Goal: Navigation & Orientation: Find specific page/section

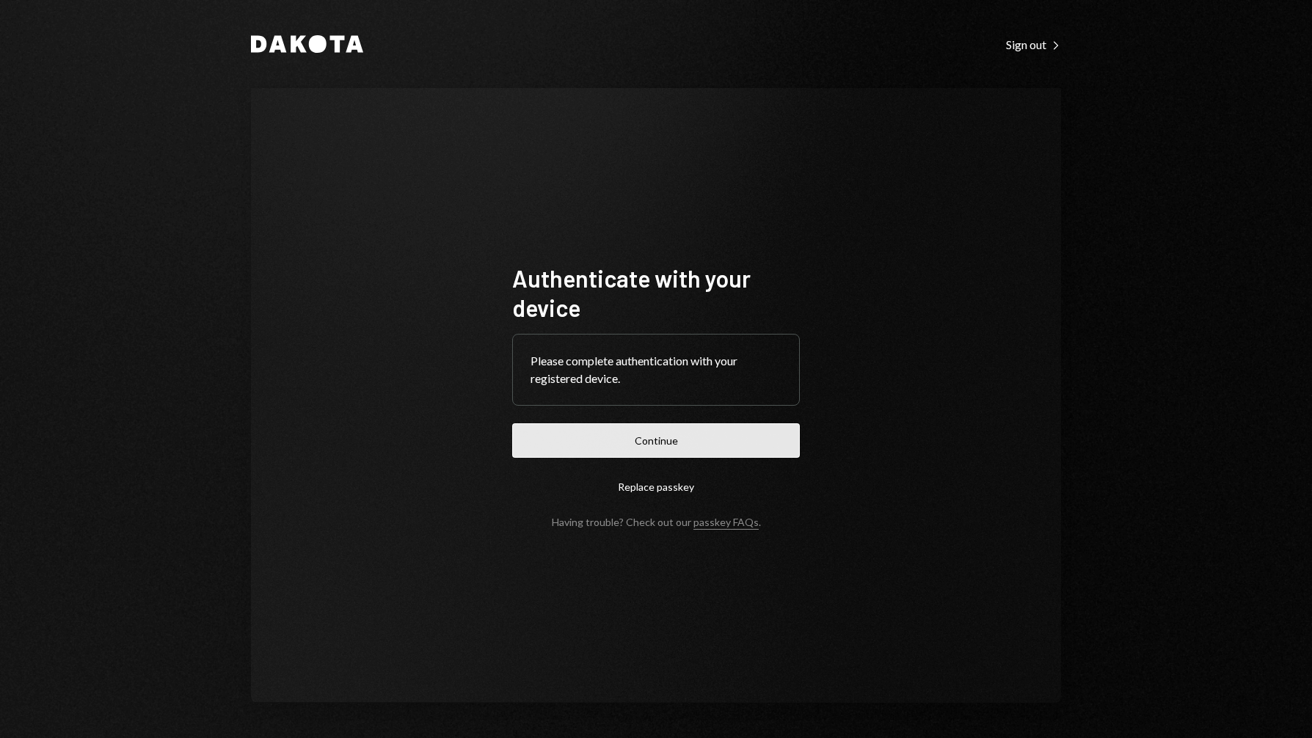
click at [645, 432] on button "Continue" at bounding box center [656, 440] width 288 height 34
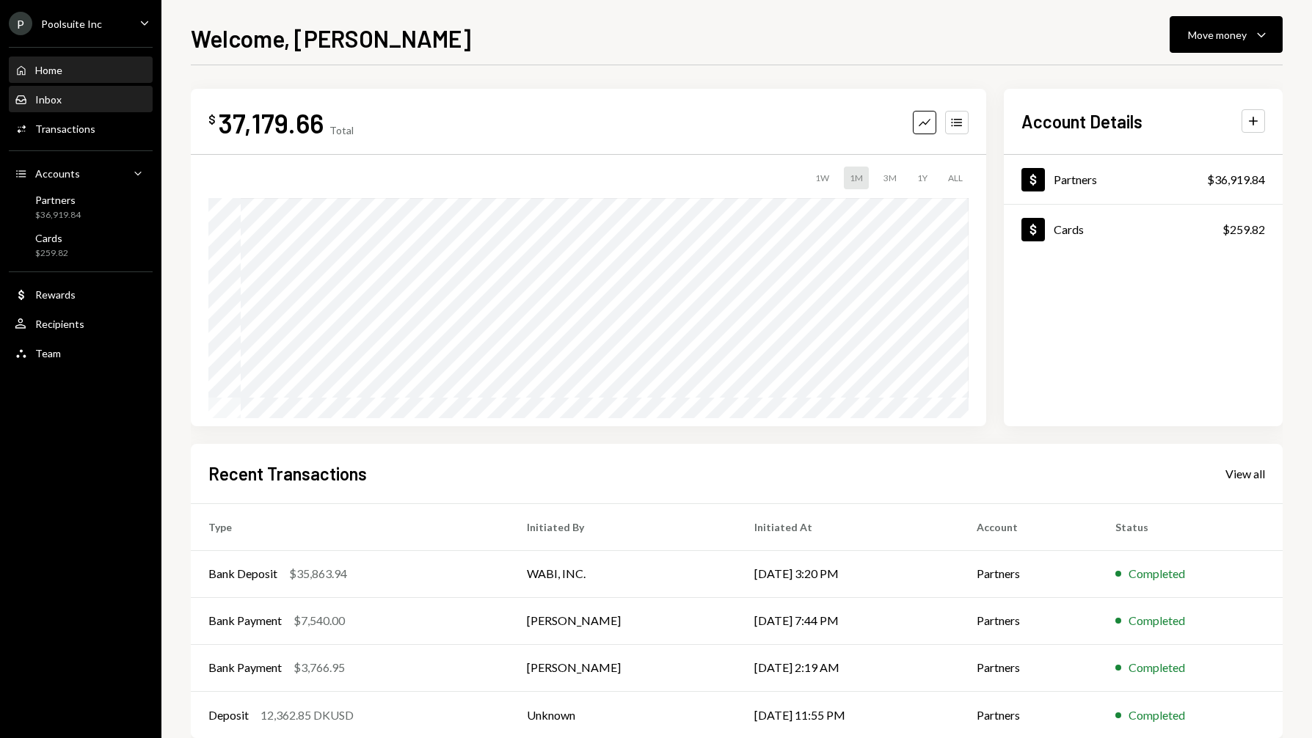
click at [78, 105] on div "Inbox Inbox" at bounding box center [81, 99] width 132 height 13
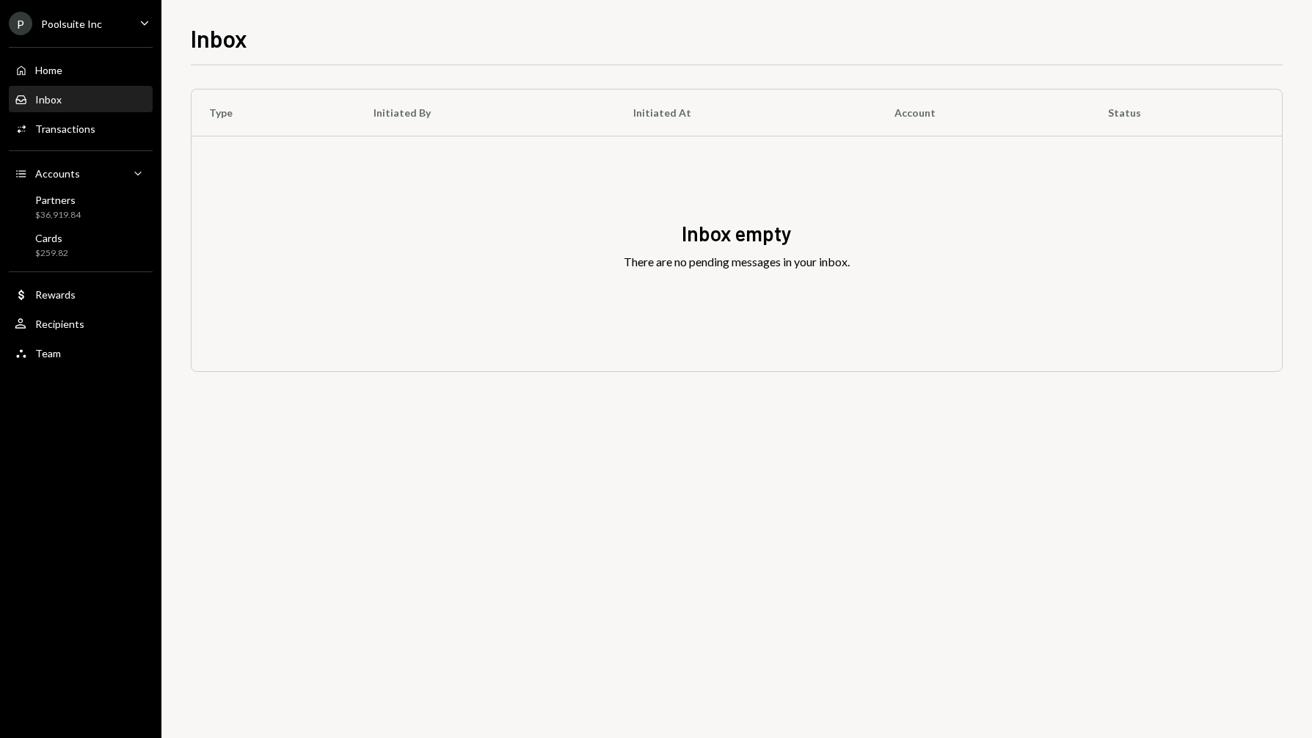
click at [69, 86] on link "Inbox Inbox" at bounding box center [81, 99] width 144 height 26
click at [61, 75] on div "Home" at bounding box center [48, 70] width 27 height 12
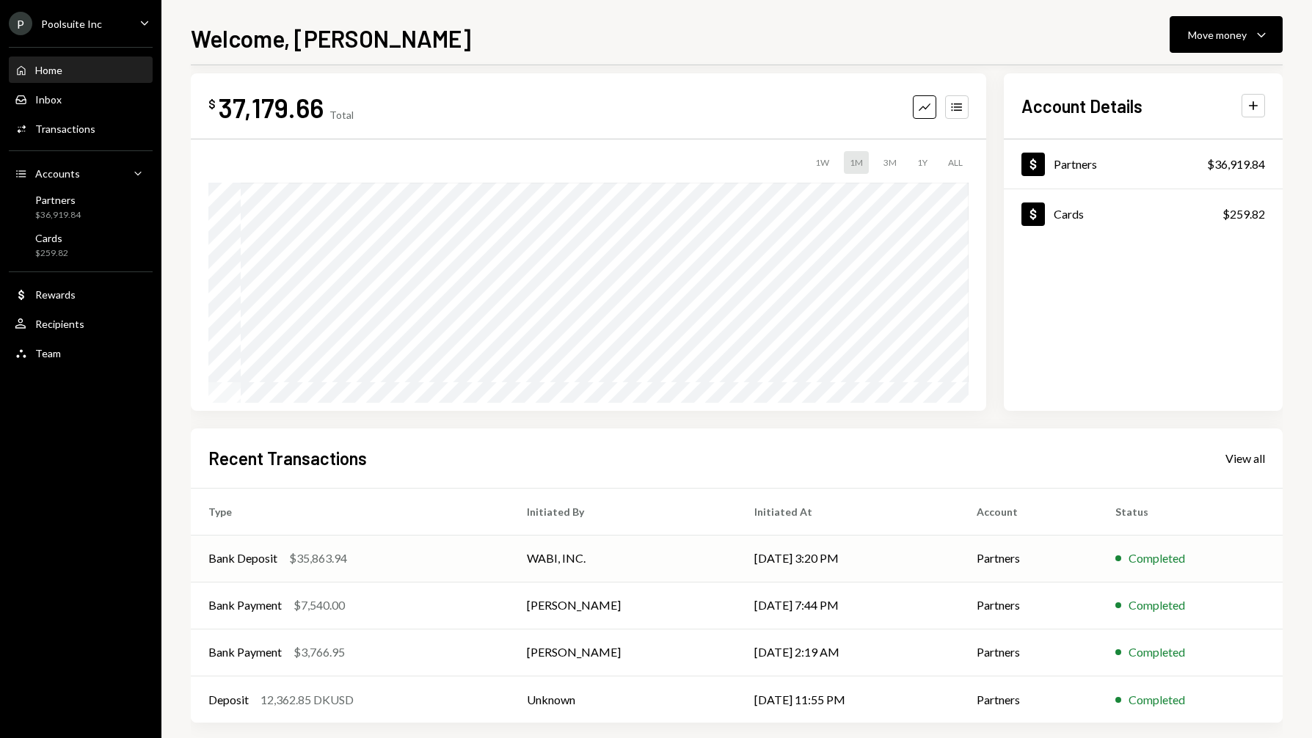
scroll to position [29, 0]
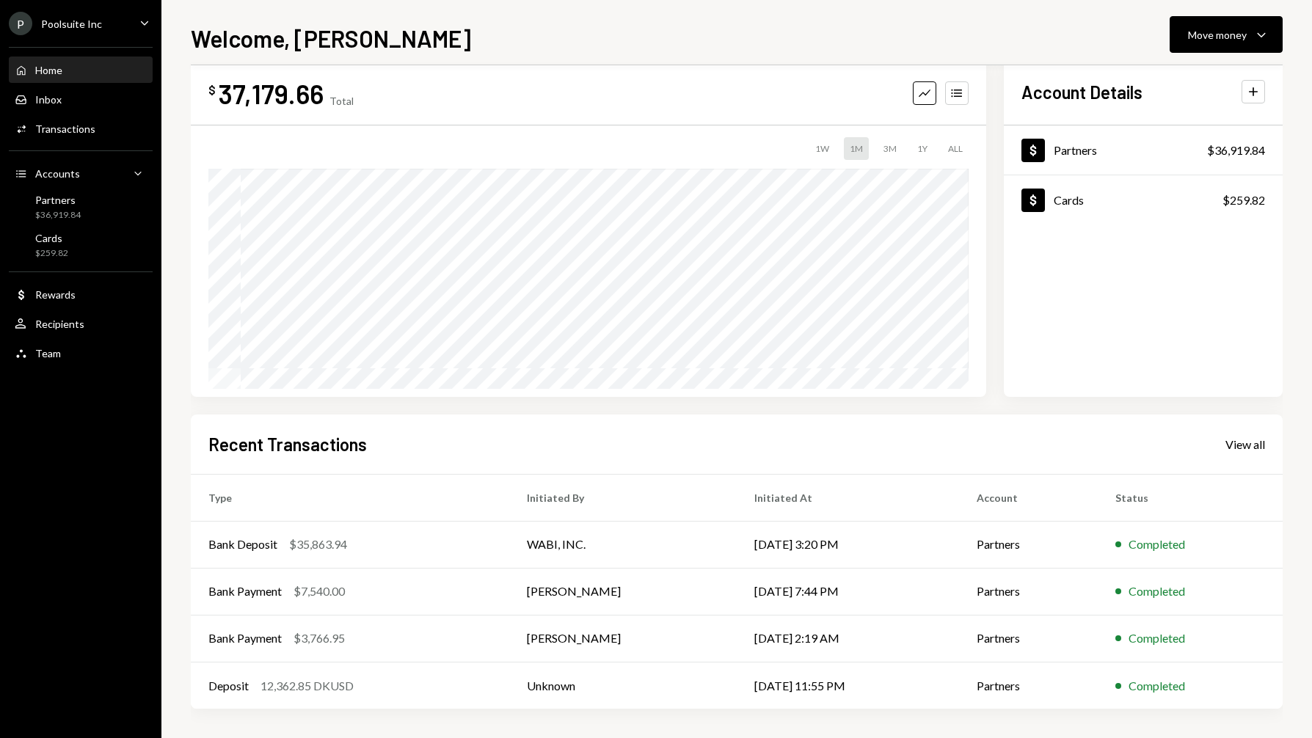
click at [826, 150] on div "1W" at bounding box center [823, 148] width 26 height 23
click at [836, 151] on div "1W 1M 3M 1Y ALL" at bounding box center [588, 148] width 760 height 23
click at [865, 149] on div "1M" at bounding box center [856, 148] width 25 height 23
click at [835, 151] on div "1W 1M 3M 1Y ALL" at bounding box center [588, 148] width 760 height 23
click at [808, 151] on div "1W 1M 3M 1Y ALL" at bounding box center [588, 148] width 760 height 23
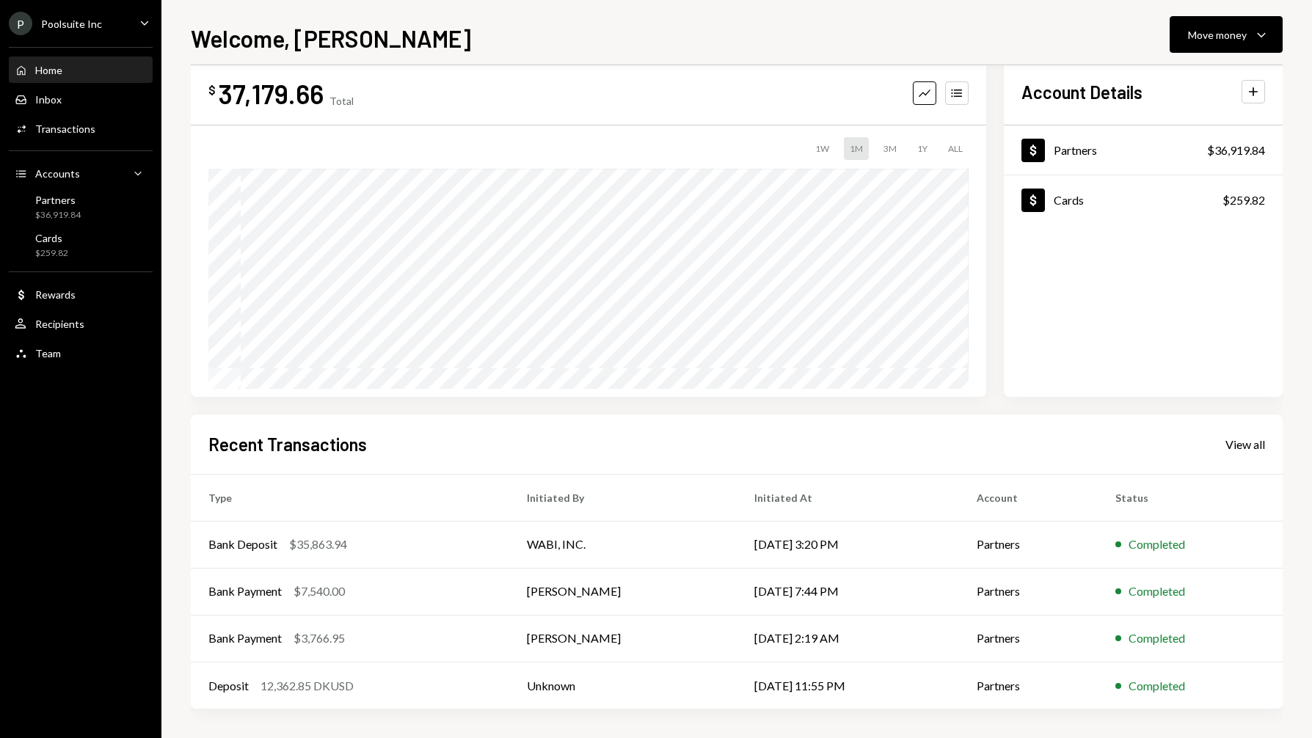
click at [832, 142] on div "1W" at bounding box center [823, 148] width 26 height 23
